Goal: Information Seeking & Learning: Learn about a topic

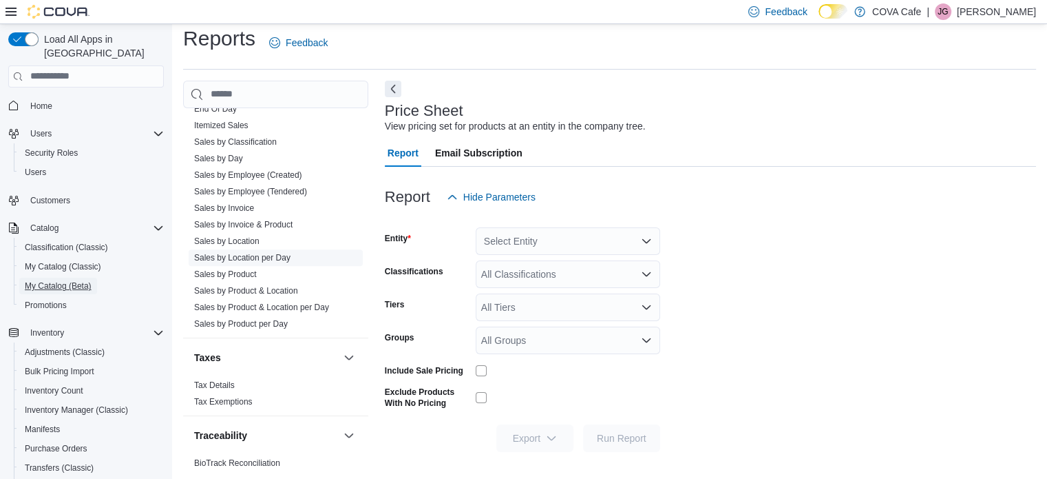
scroll to position [758, 0]
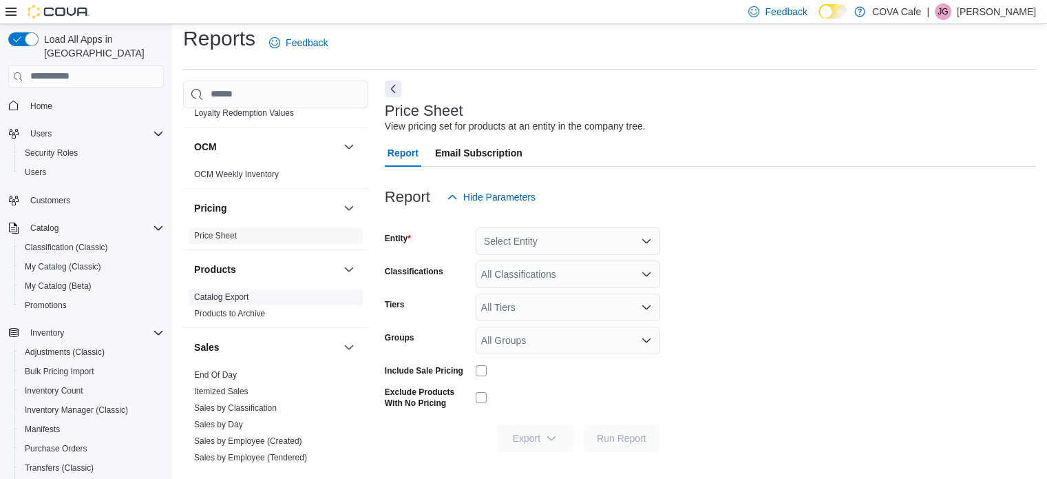
click at [251, 294] on span "Catalog Export" at bounding box center [276, 297] width 174 height 17
click at [236, 299] on link "Catalog Export" at bounding box center [221, 297] width 54 height 10
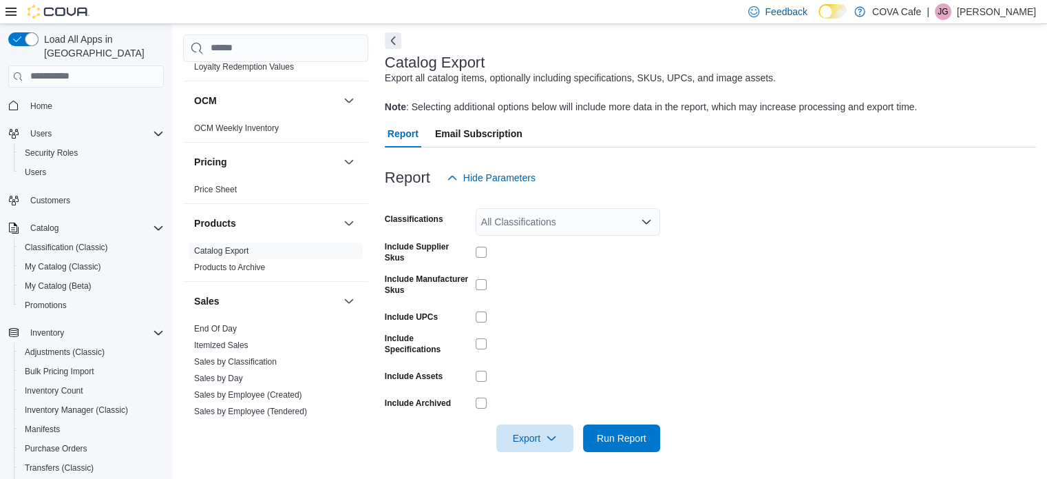
scroll to position [253, 0]
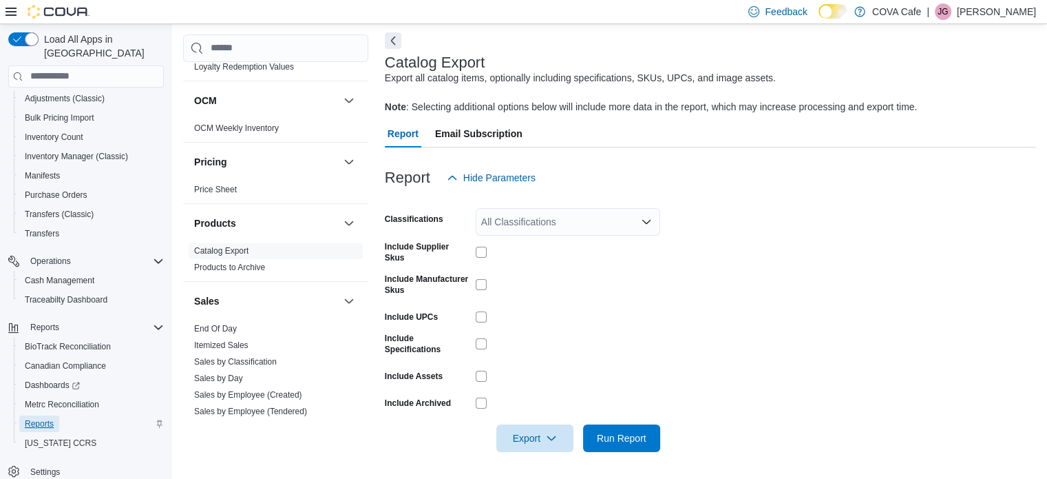
click at [53, 418] on span "Reports" at bounding box center [39, 423] width 29 height 11
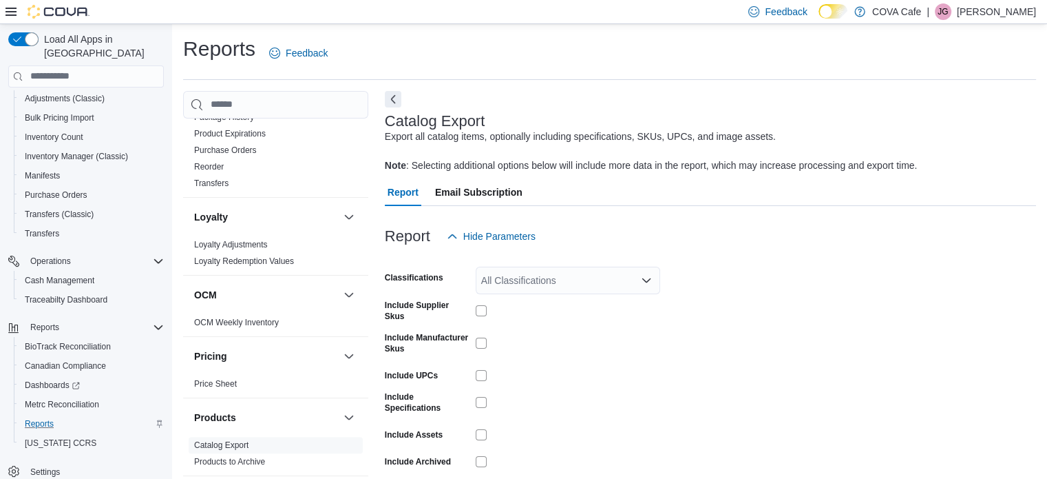
scroll to position [551, 0]
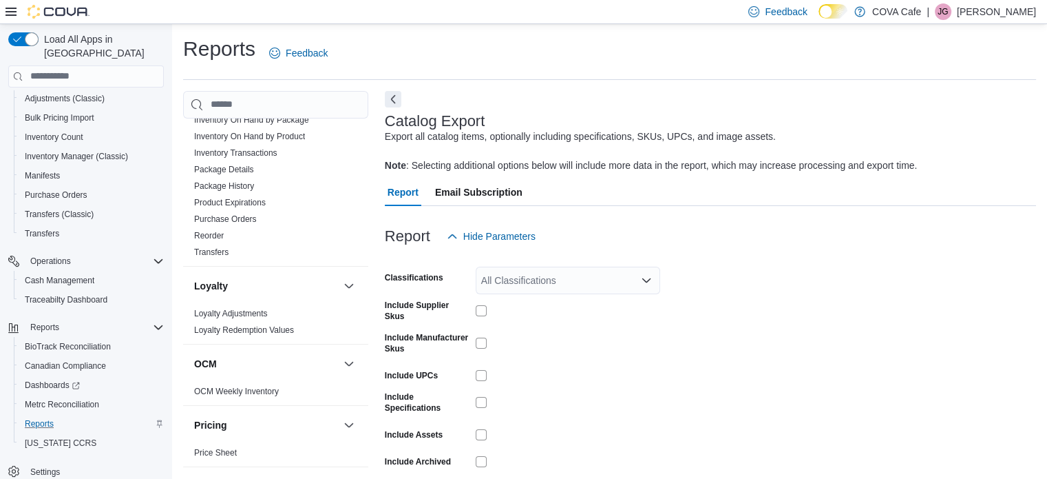
click at [385, 44] on div "Reports Feedback" at bounding box center [609, 53] width 853 height 36
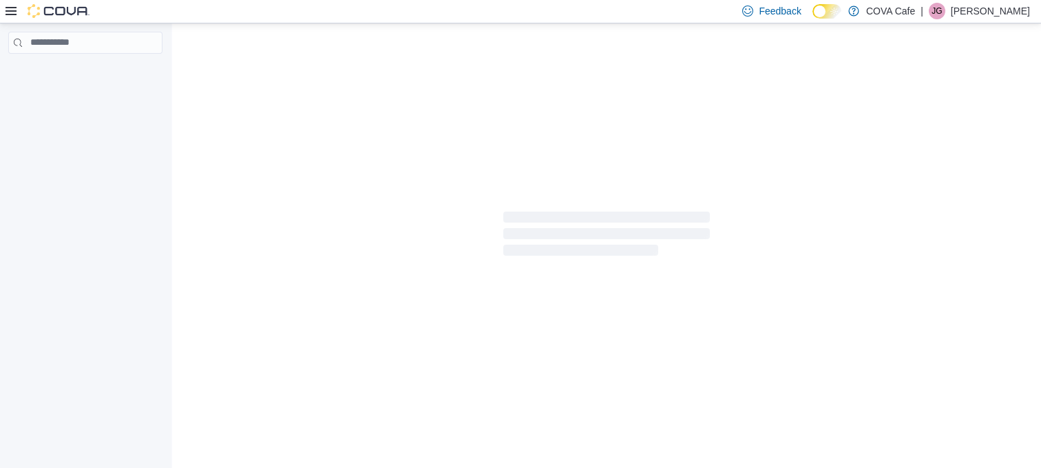
select select "**********"
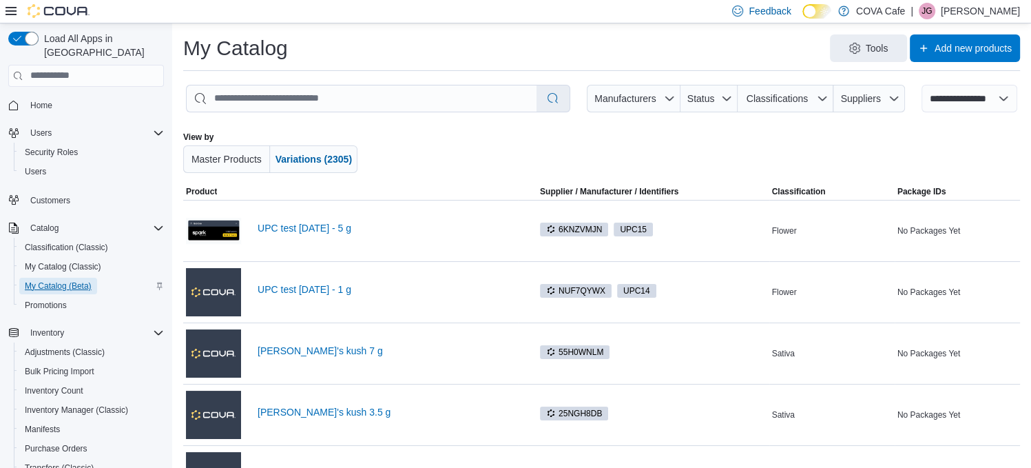
click at [72, 280] on span "My Catalog (Beta)" at bounding box center [58, 285] width 67 height 11
click at [300, 291] on link "UPC test Aug 20 - 1 g" at bounding box center [387, 289] width 258 height 11
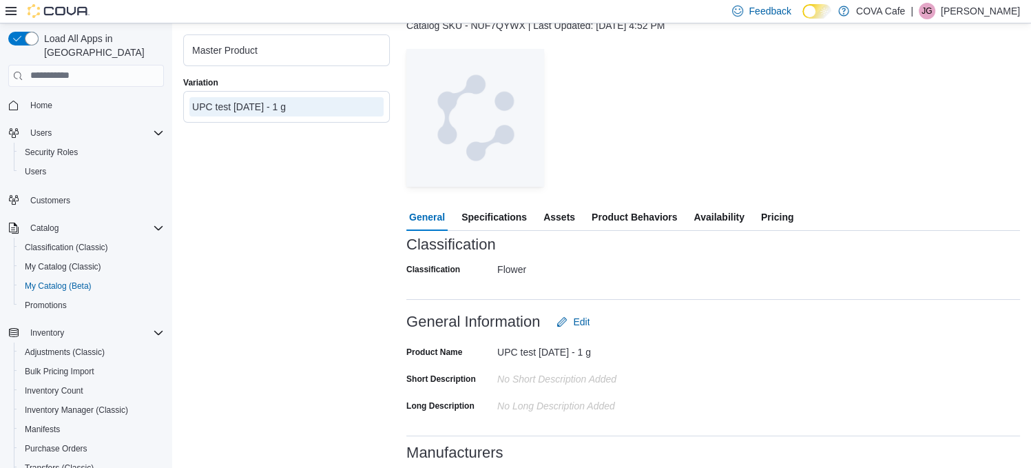
scroll to position [138, 0]
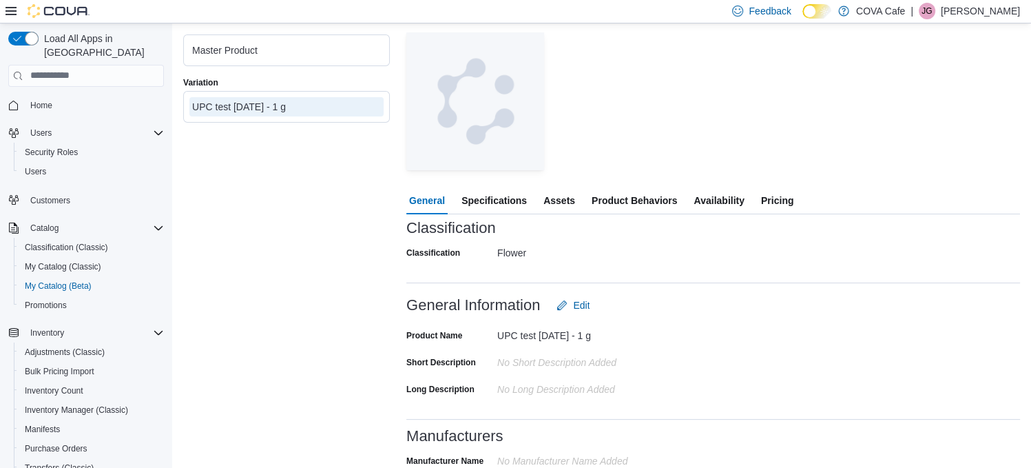
click at [500, 200] on span "Specifications" at bounding box center [493, 201] width 65 height 28
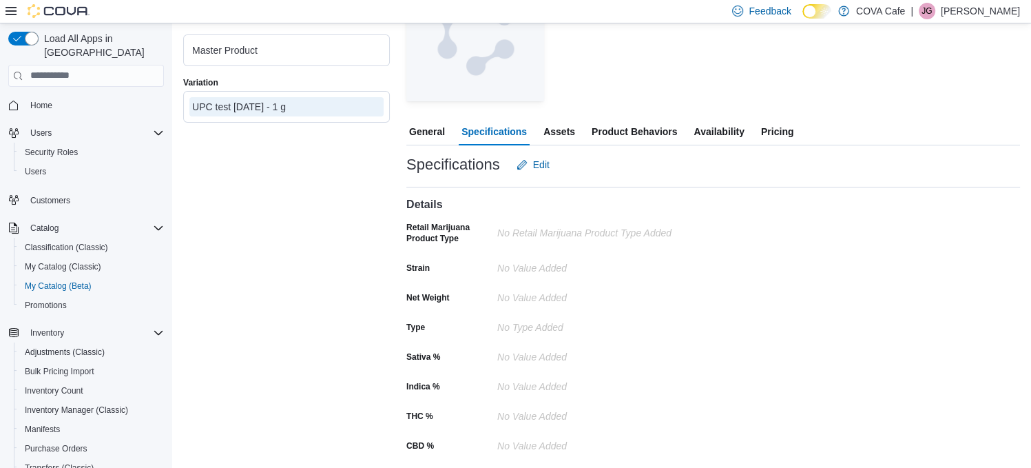
scroll to position [217, 0]
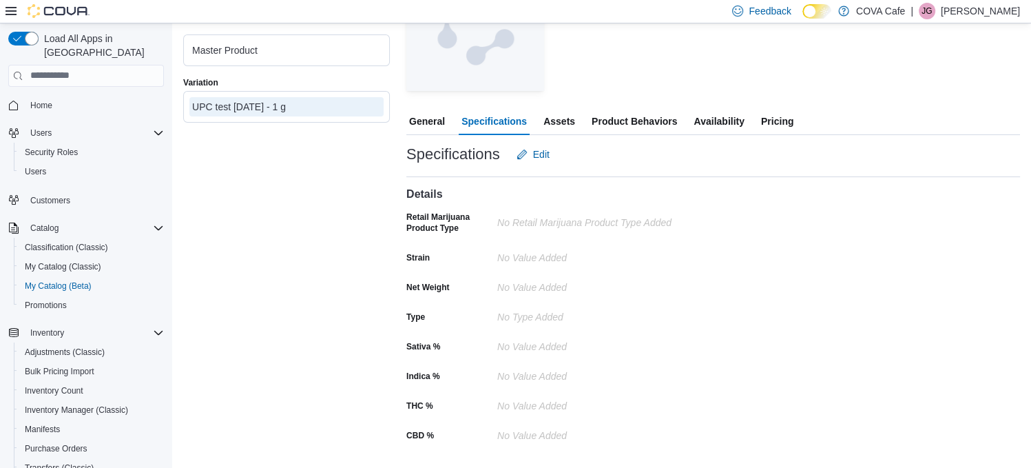
click at [642, 126] on span "Product Behaviors" at bounding box center [634, 121] width 85 height 28
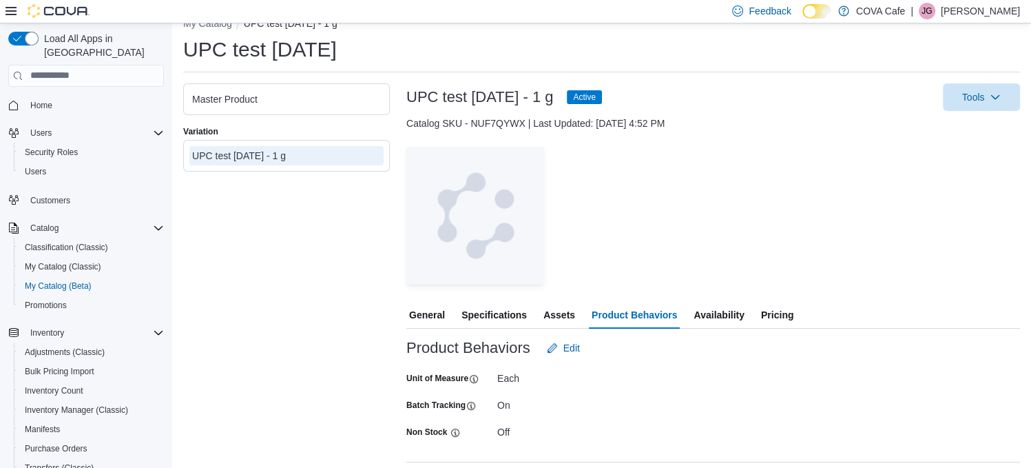
scroll to position [36, 0]
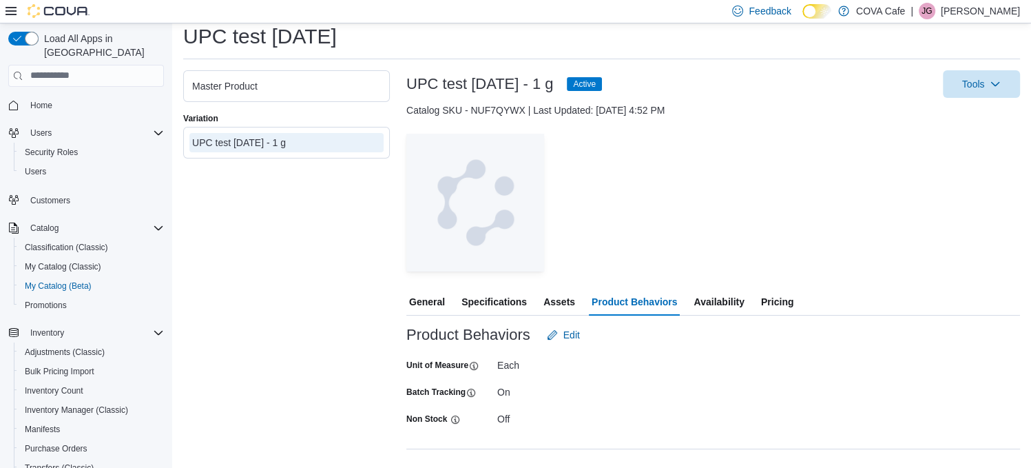
click at [722, 306] on span "Availability" at bounding box center [718, 302] width 50 height 28
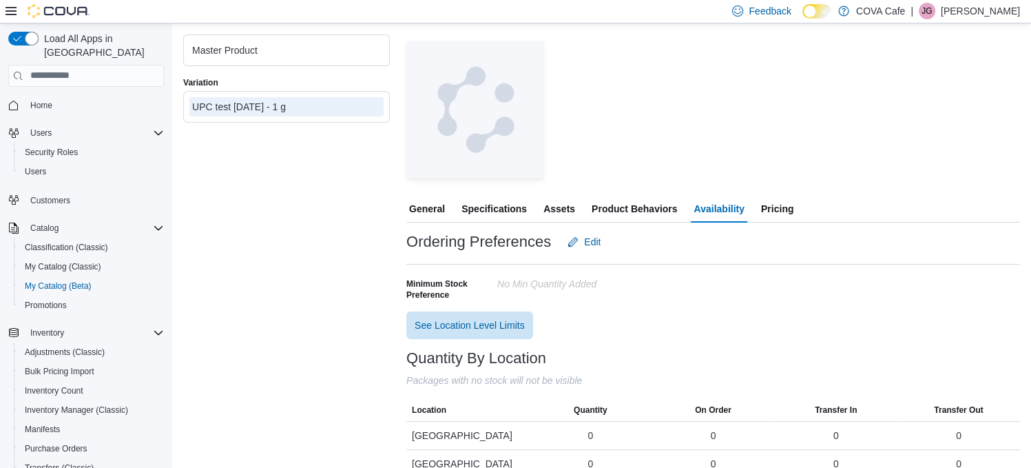
scroll to position [105, 0]
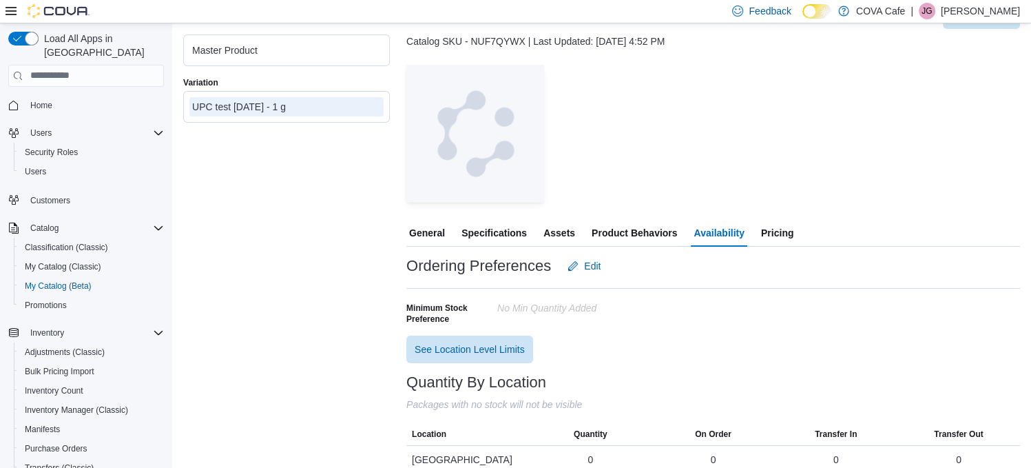
click at [780, 233] on span "Pricing" at bounding box center [777, 233] width 32 height 28
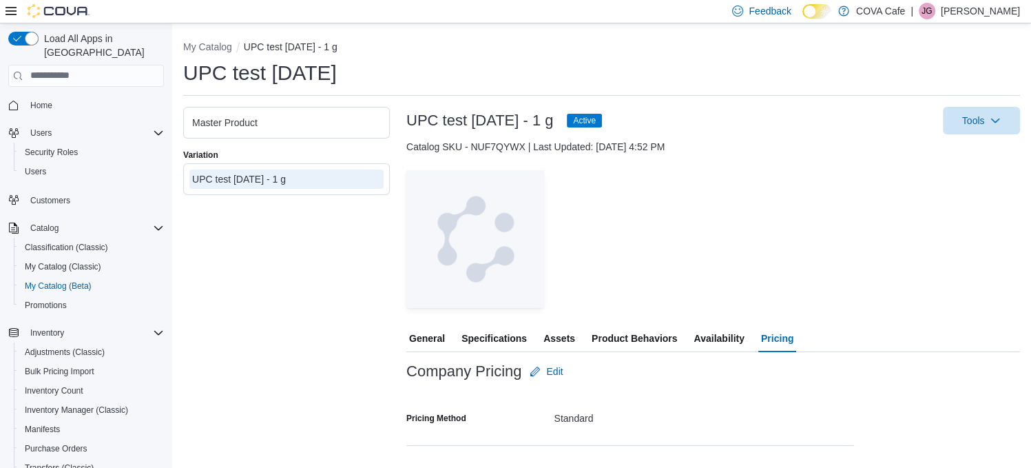
click at [560, 333] on span "Assets" at bounding box center [559, 338] width 32 height 28
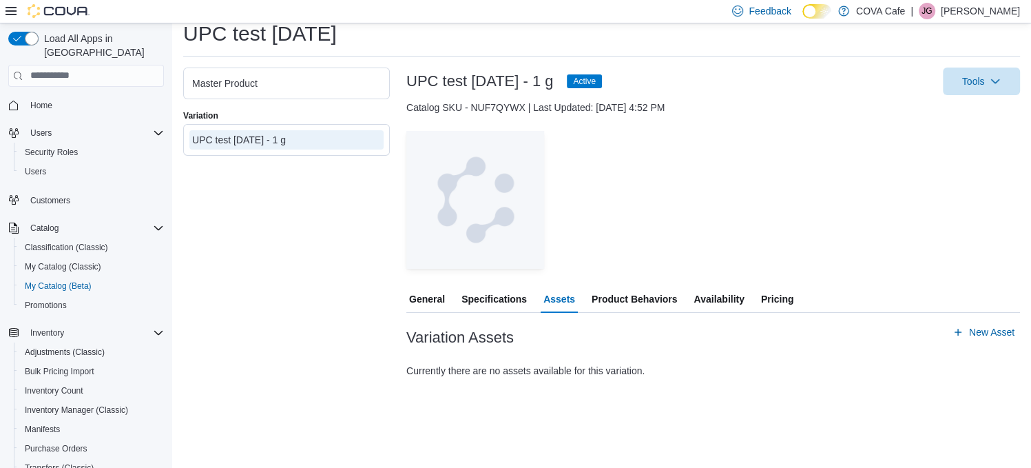
scroll to position [77, 0]
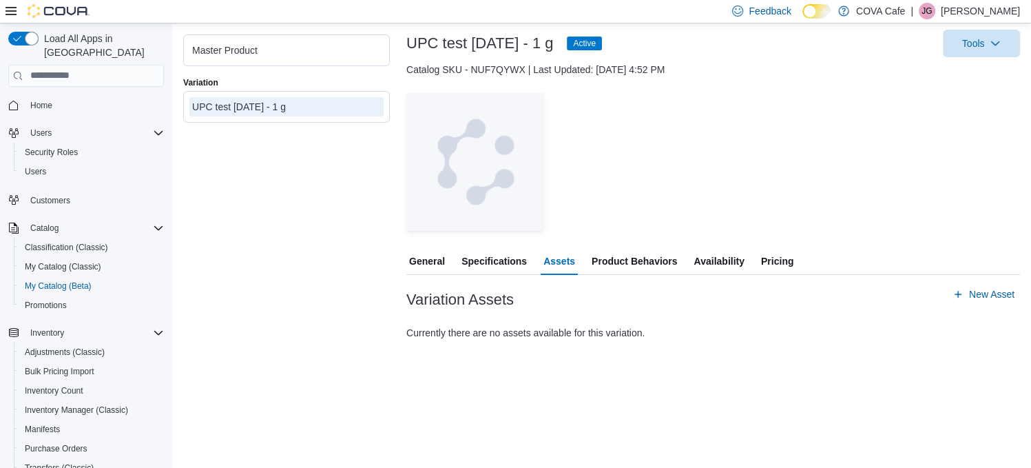
click at [509, 262] on span "Specifications" at bounding box center [493, 261] width 65 height 28
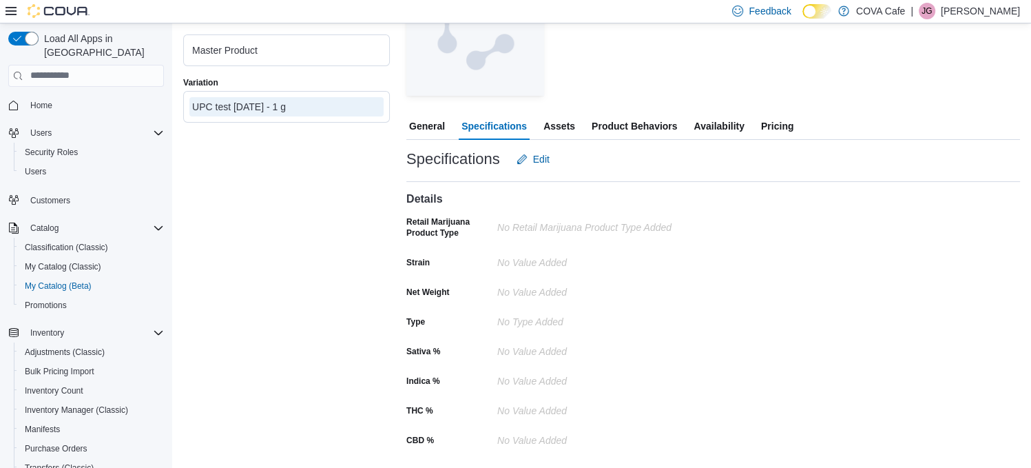
scroll to position [217, 0]
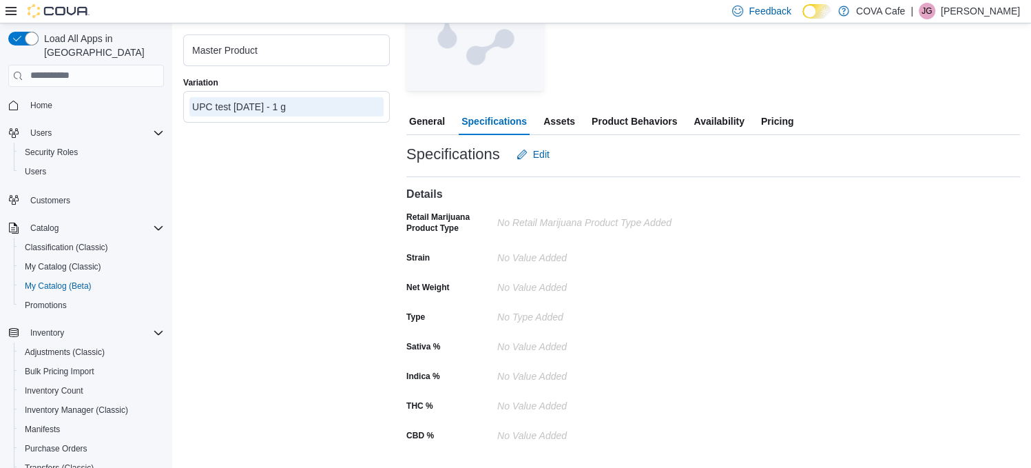
click at [429, 124] on span "General" at bounding box center [427, 121] width 36 height 28
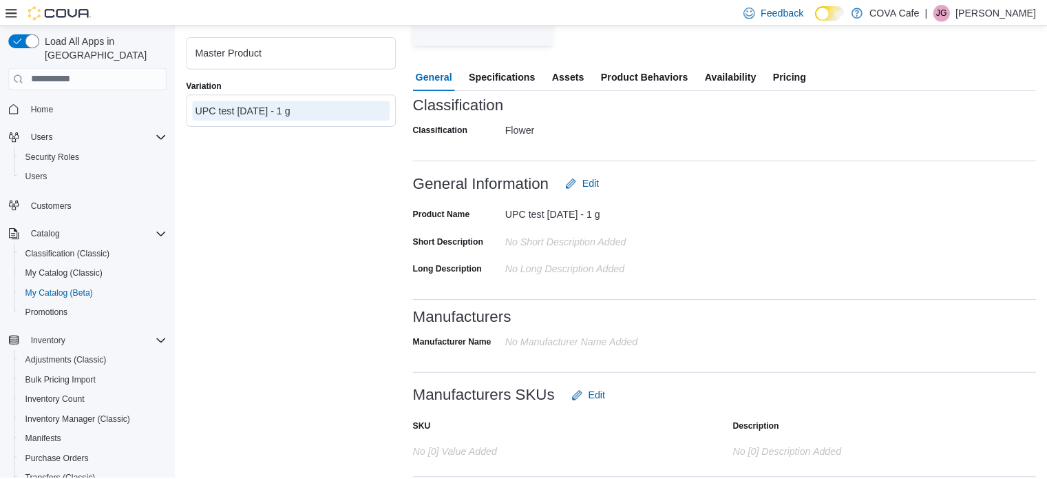
scroll to position [196, 0]
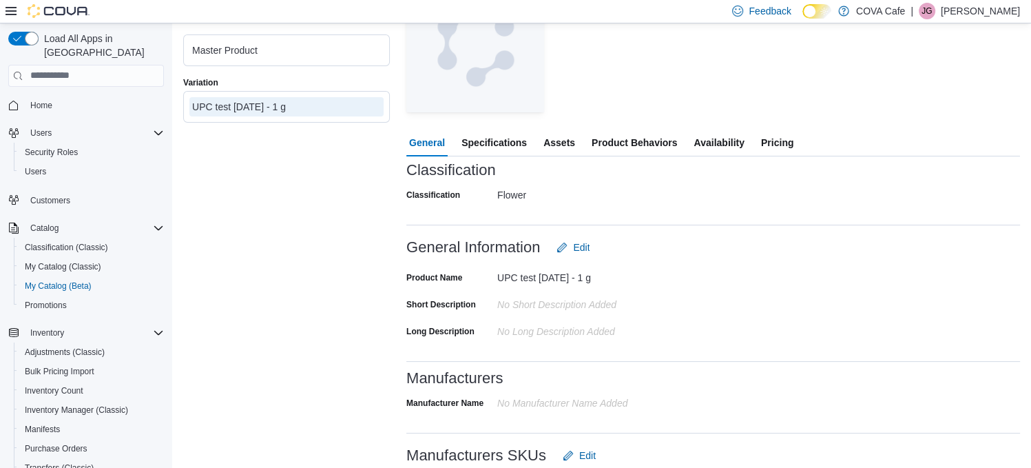
click at [495, 144] on span "Specifications" at bounding box center [493, 143] width 65 height 28
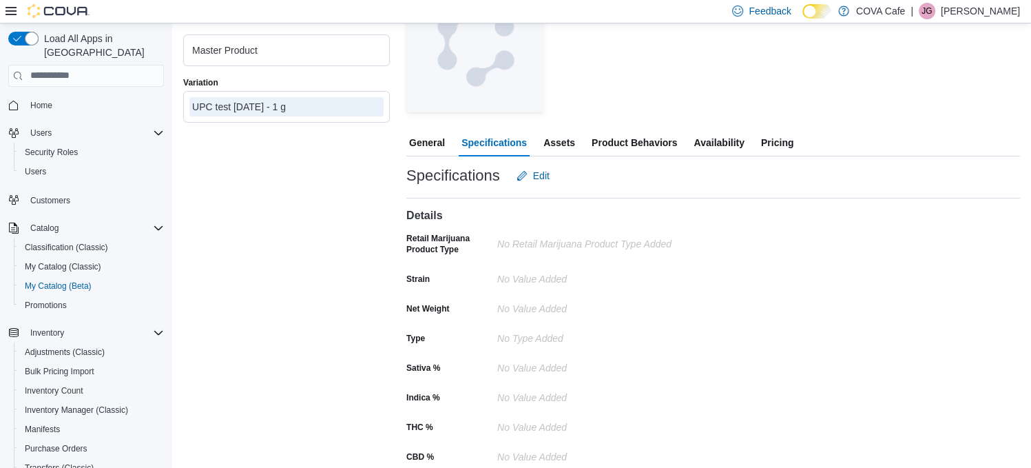
click at [422, 145] on span "General" at bounding box center [427, 143] width 36 height 28
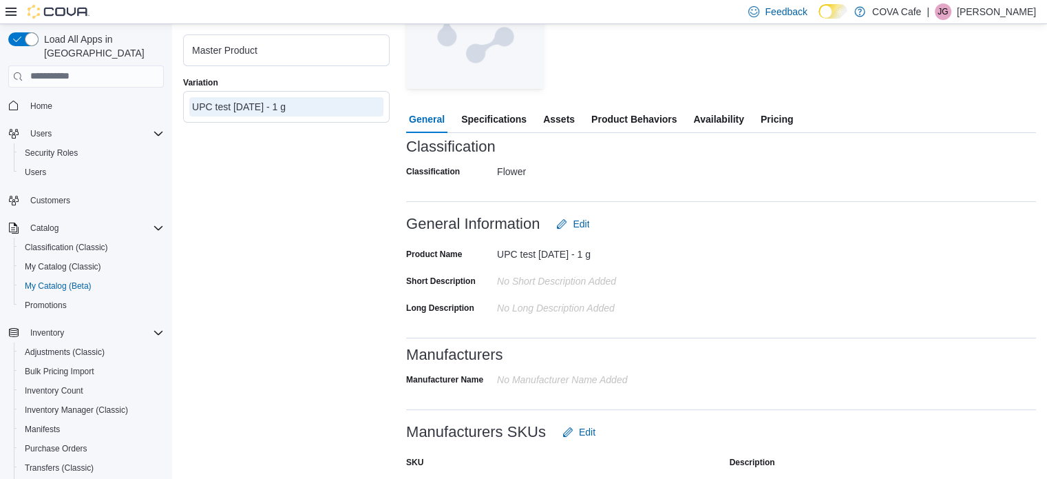
scroll to position [253, 0]
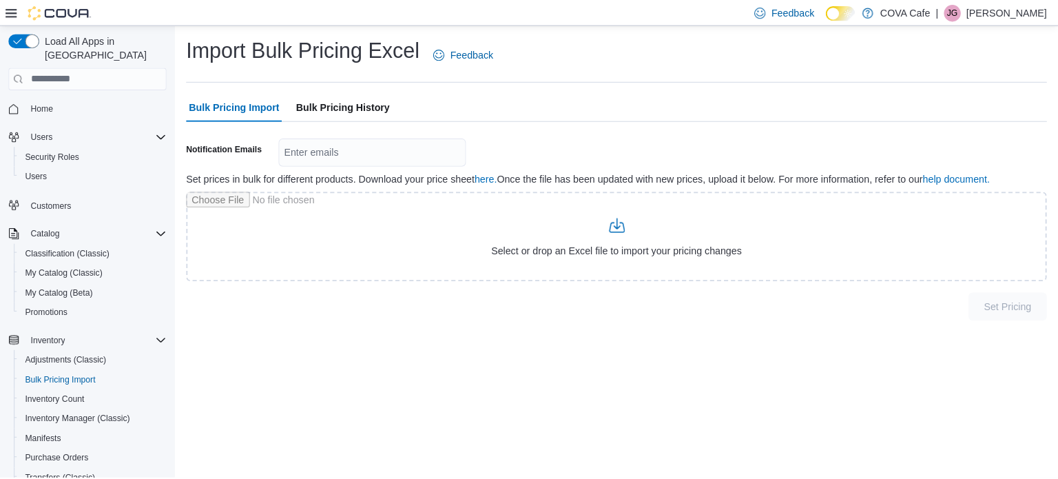
scroll to position [125, 0]
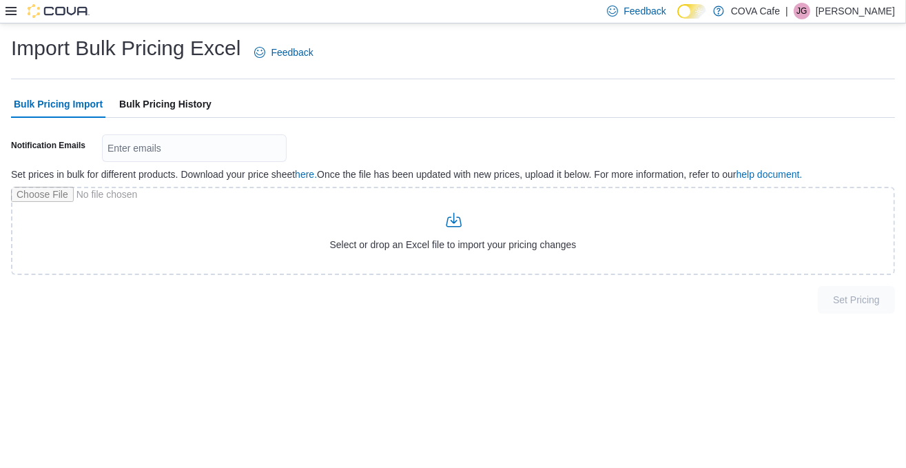
click at [12, 14] on icon at bounding box center [11, 11] width 11 height 8
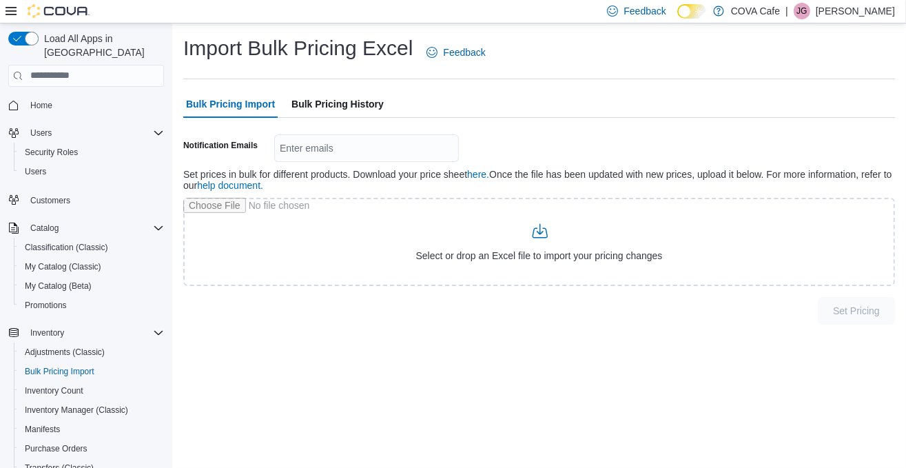
click at [904, 177] on div "Import Bulk Pricing Excel Feedback Bulk Pricing Import Bulk Pricing History Not…" at bounding box center [538, 179] width 733 height 312
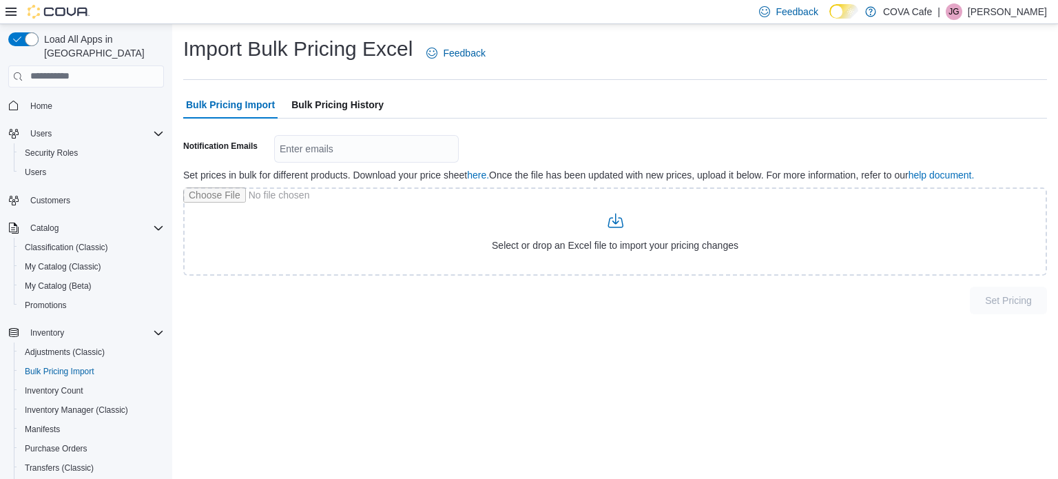
scroll to position [253, 0]
